Goal: Find specific fact: Find specific fact

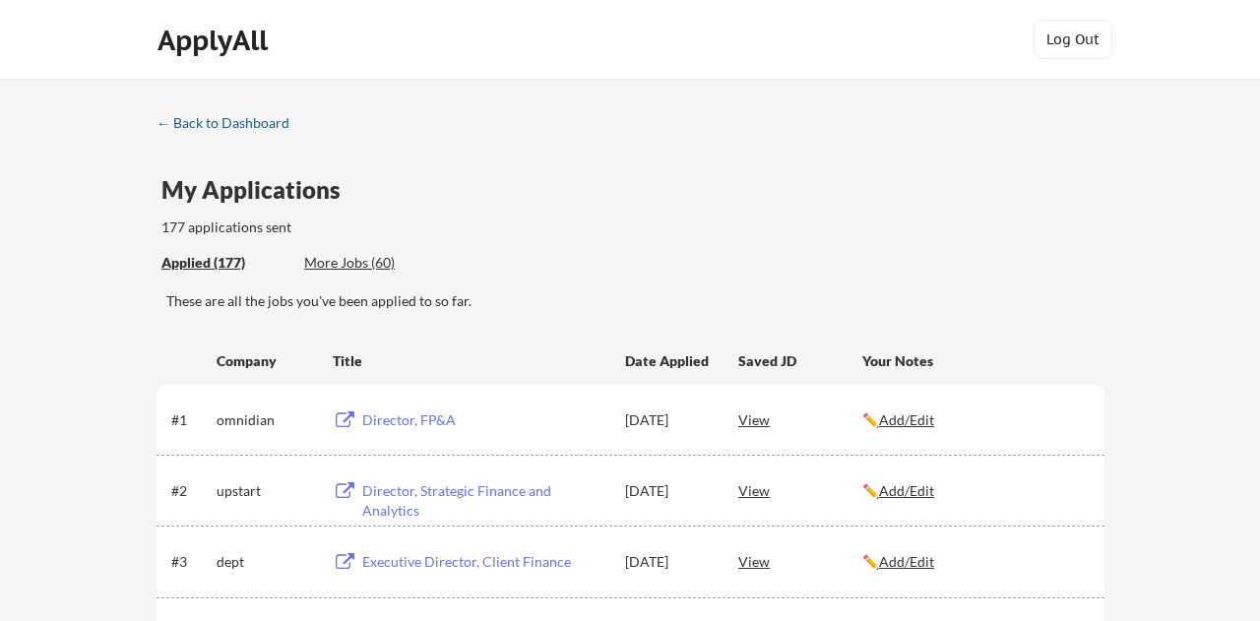
click at [203, 119] on div "← Back to Dashboard" at bounding box center [230, 123] width 148 height 14
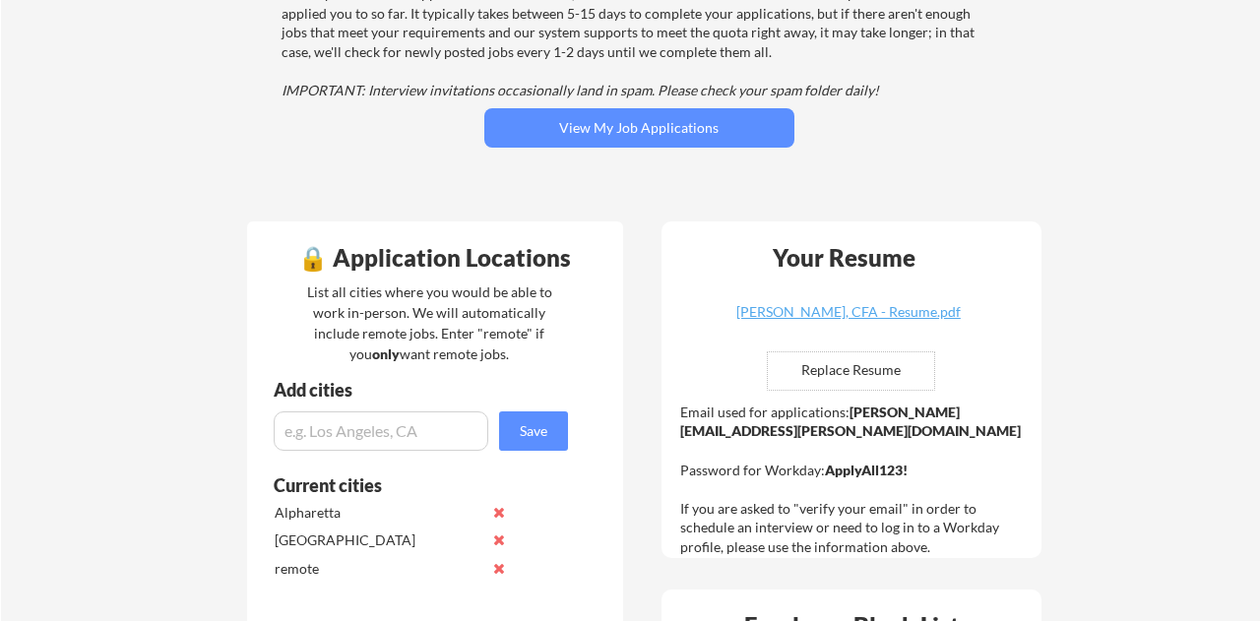
scroll to position [281, 0]
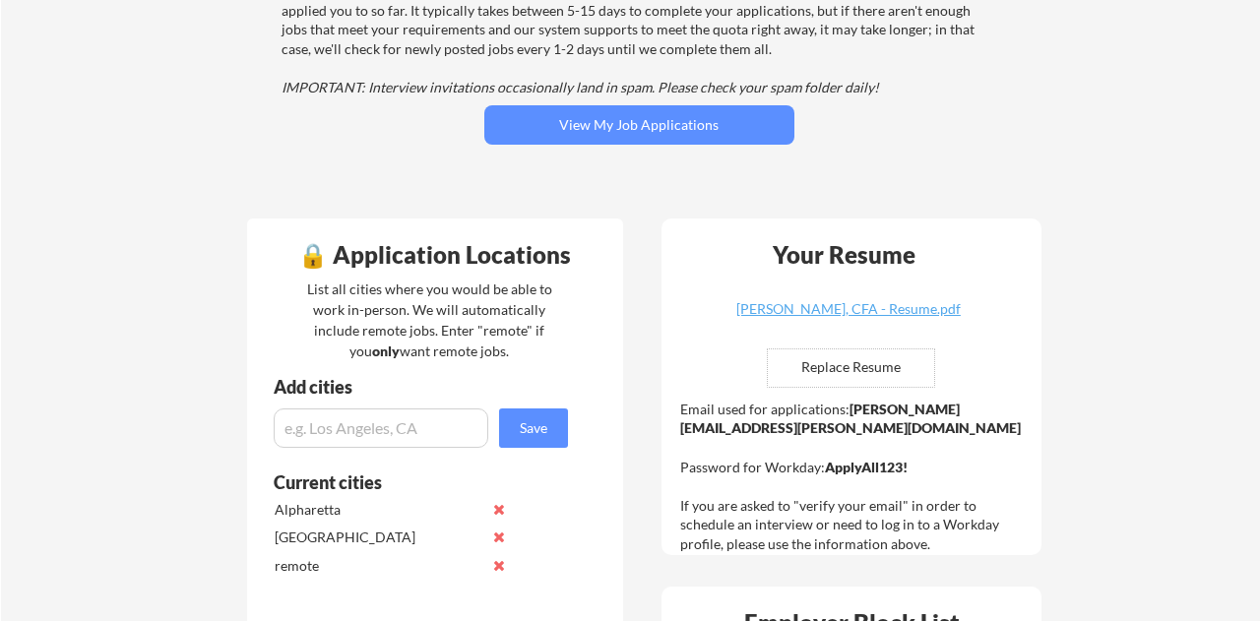
click at [863, 459] on strong "ApplyAll123!" at bounding box center [866, 467] width 83 height 17
drag, startPoint x: 825, startPoint y: 449, endPoint x: 882, endPoint y: 458, distance: 57.8
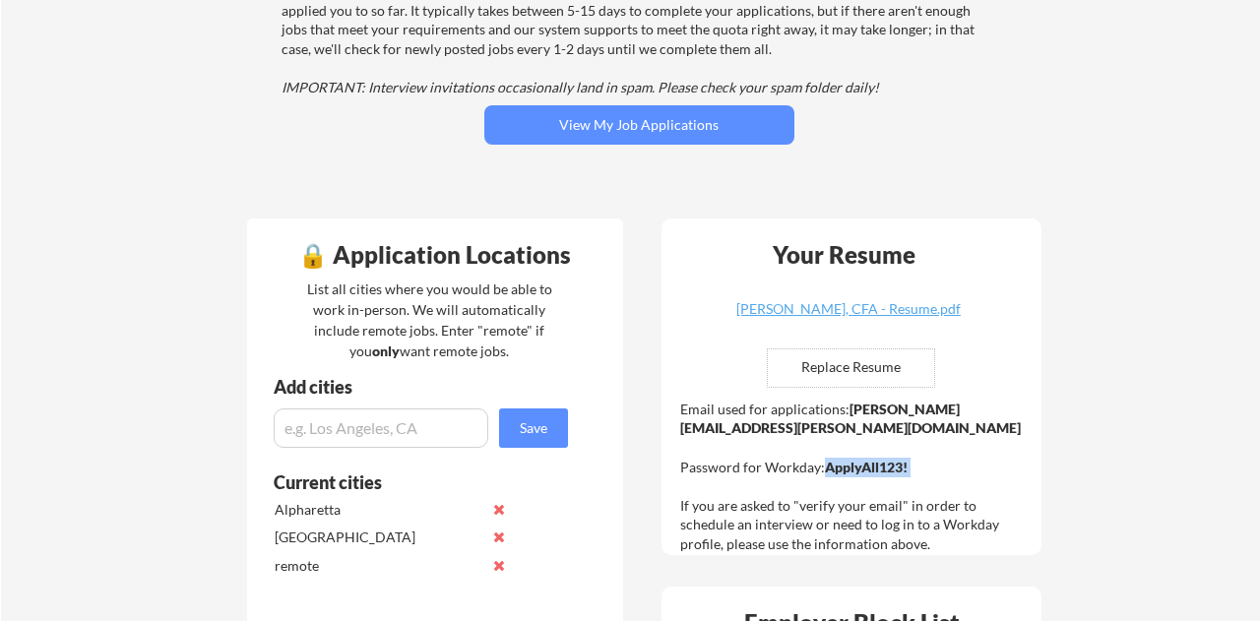
click at [882, 458] on div "Email used for applications: [PERSON_NAME][EMAIL_ADDRESS][PERSON_NAME][DOMAIN_N…" at bounding box center [853, 477] width 347 height 155
copy strong "ApplyAll123!"
click at [855, 459] on strong "ApplyAll123!" at bounding box center [866, 467] width 83 height 17
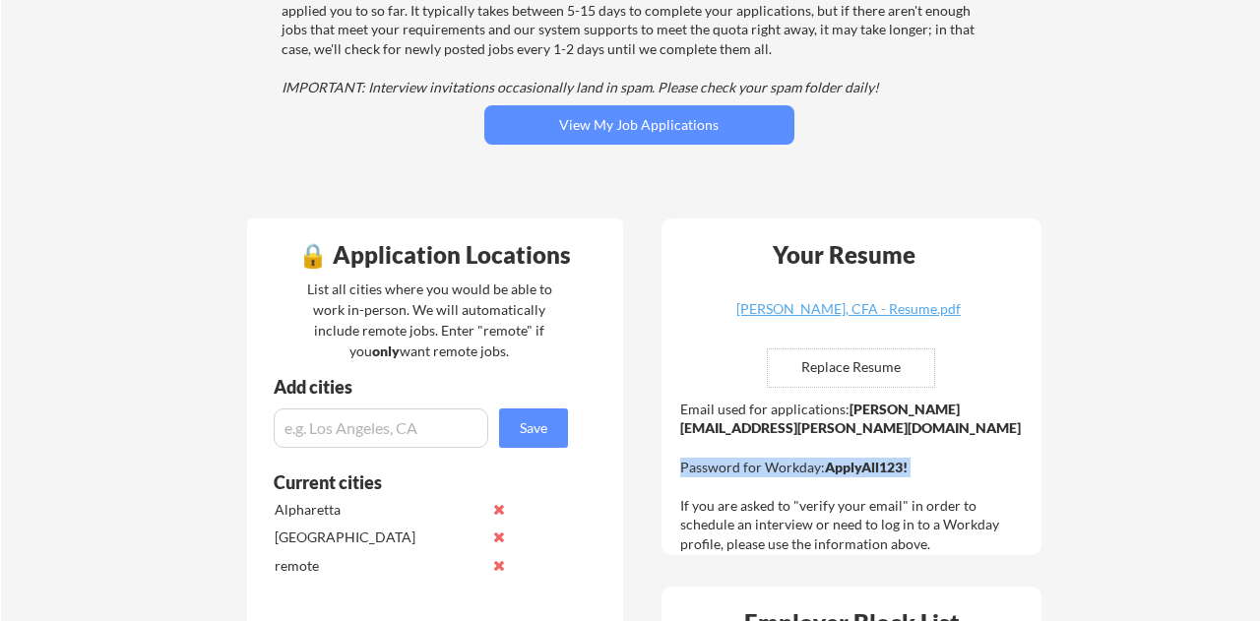
click at [855, 459] on strong "ApplyAll123!" at bounding box center [866, 467] width 83 height 17
